Goal: Transaction & Acquisition: Subscribe to service/newsletter

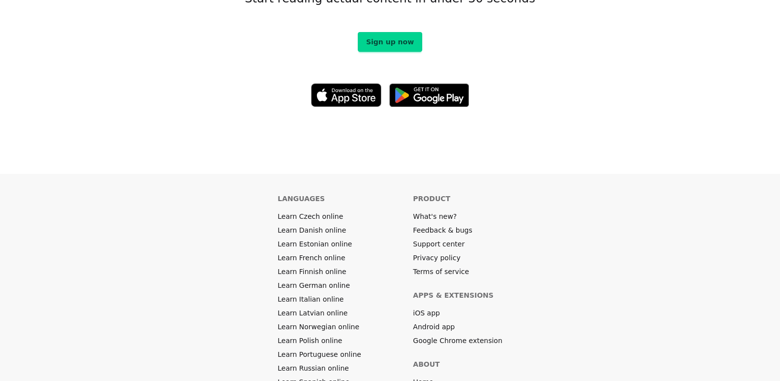
scroll to position [5514, 0]
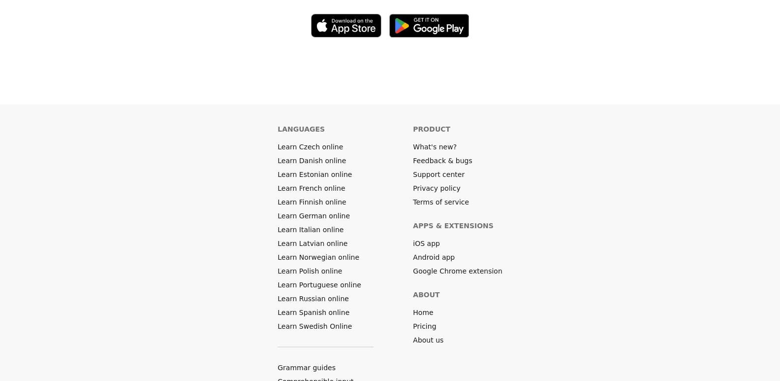
click at [425, 321] on link "Pricing" at bounding box center [424, 326] width 23 height 10
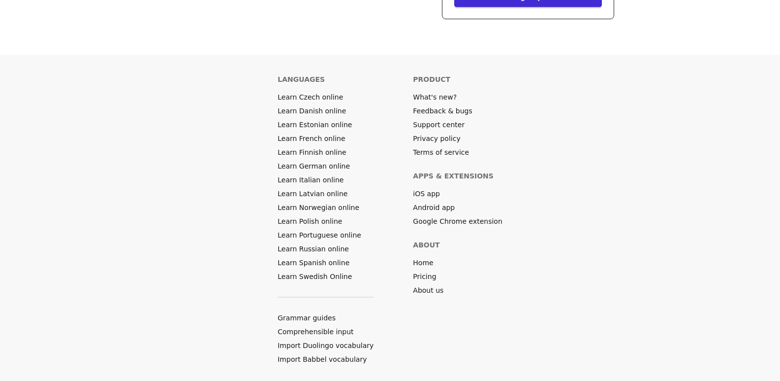
scroll to position [498, 0]
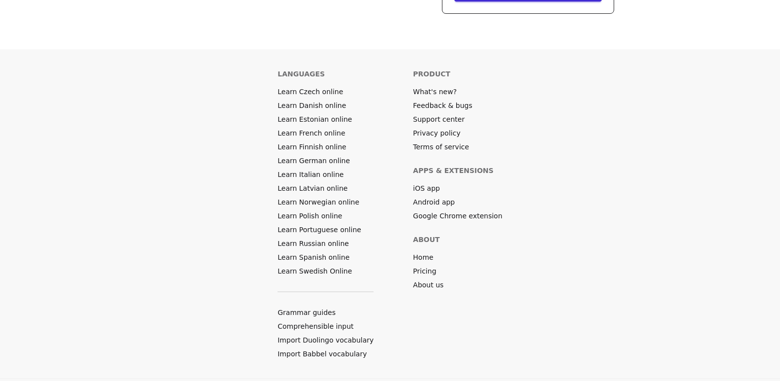
click at [425, 252] on link "Home" at bounding box center [423, 257] width 20 height 10
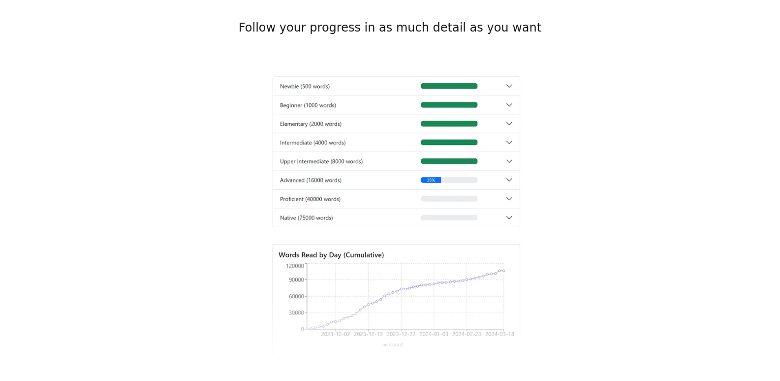
scroll to position [5330, 0]
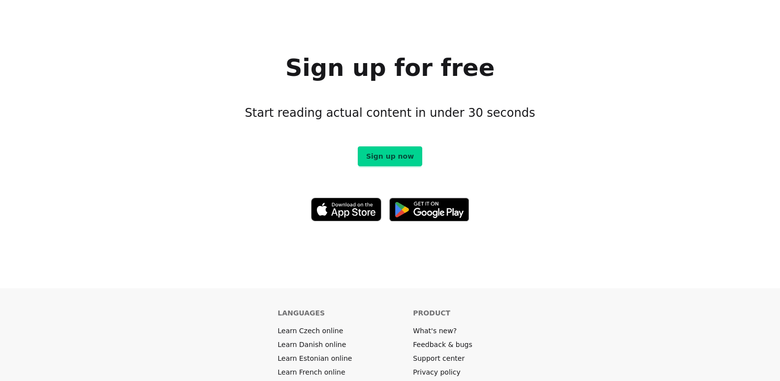
click at [412, 197] on img at bounding box center [429, 209] width 80 height 24
click at [319, 197] on img at bounding box center [346, 209] width 71 height 24
